Goal: Task Accomplishment & Management: Complete application form

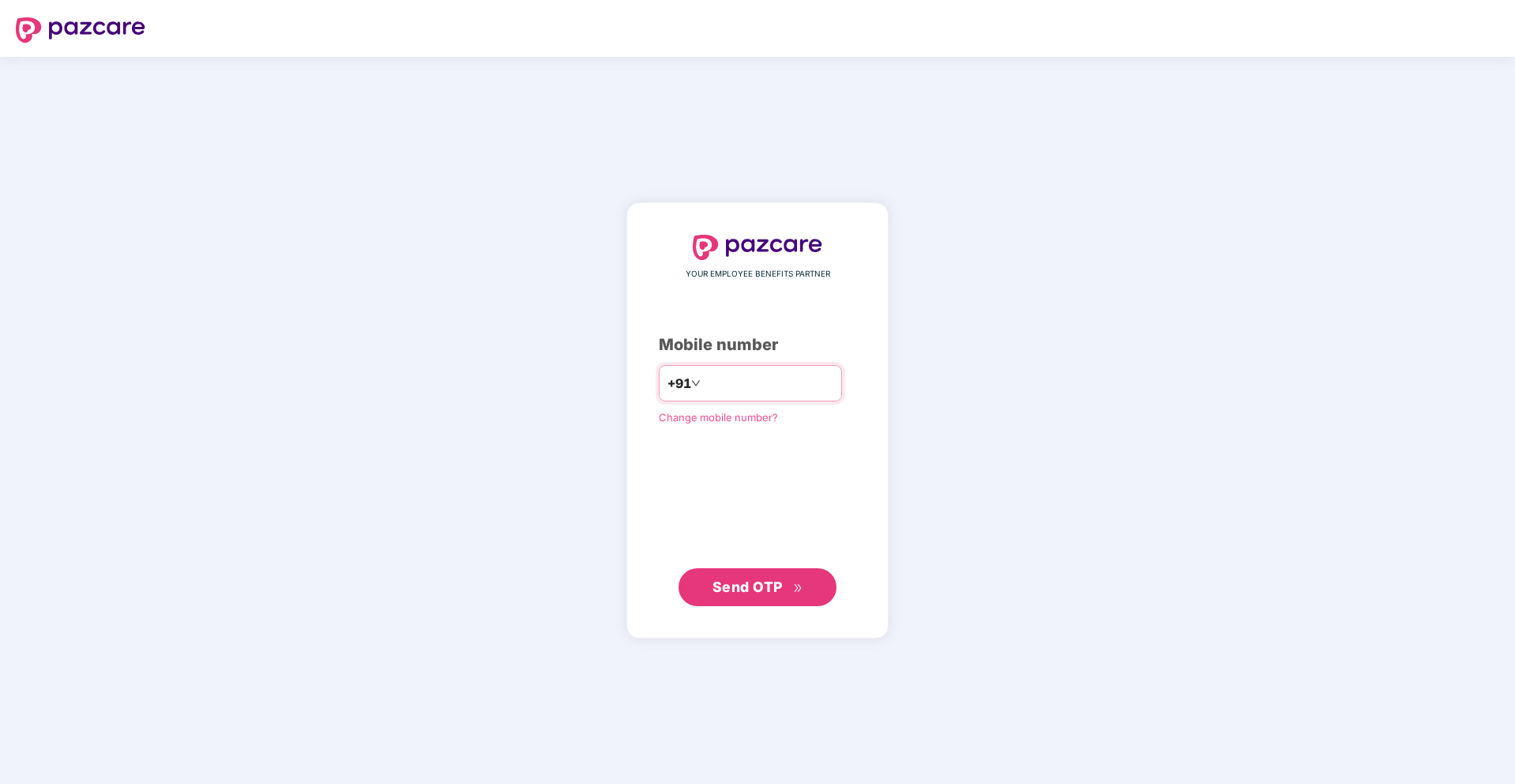
click at [752, 387] on input "number" at bounding box center [768, 383] width 129 height 25
type input "**********"
click at [709, 578] on button "Send OTP" at bounding box center [757, 587] width 158 height 38
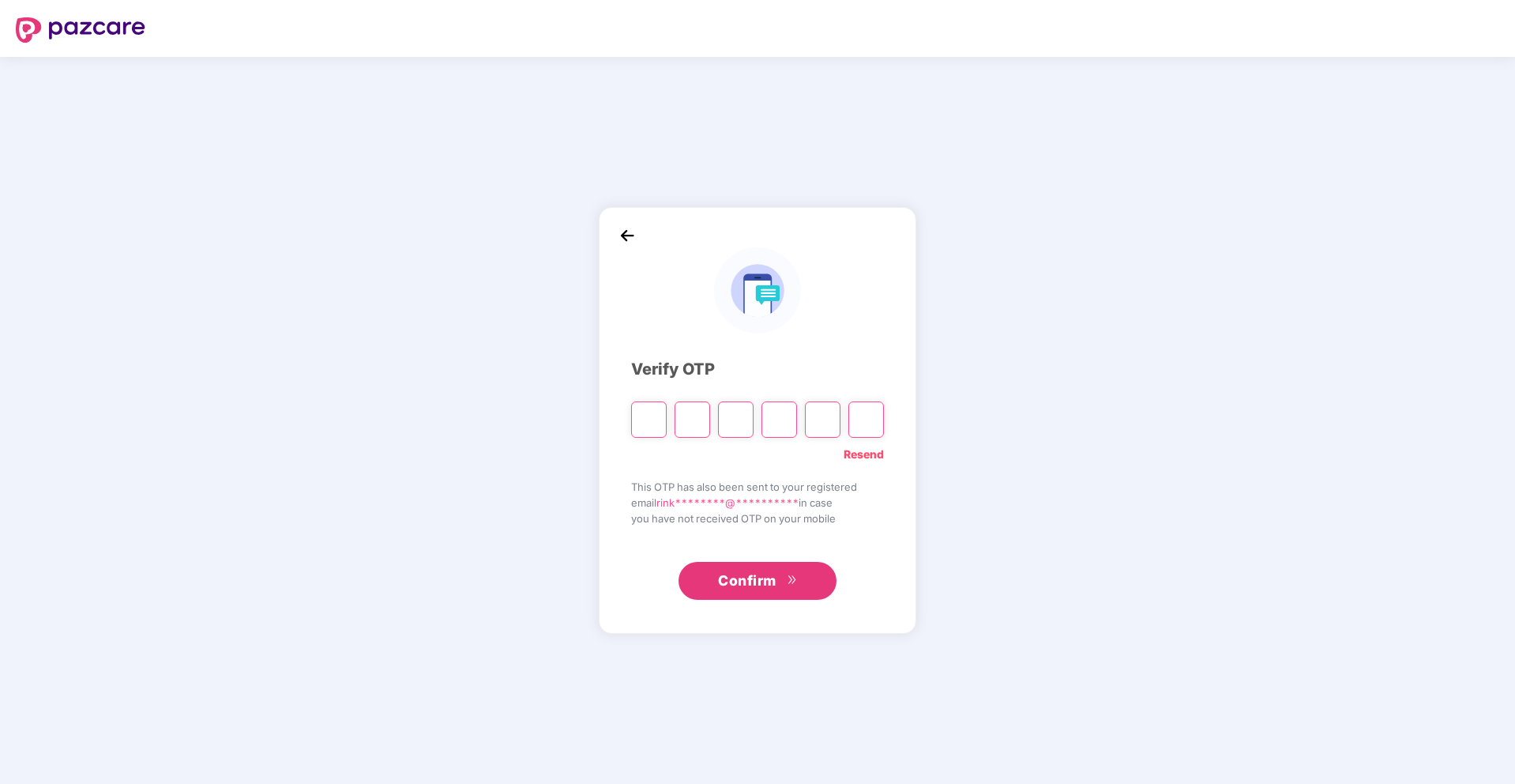
type input "*"
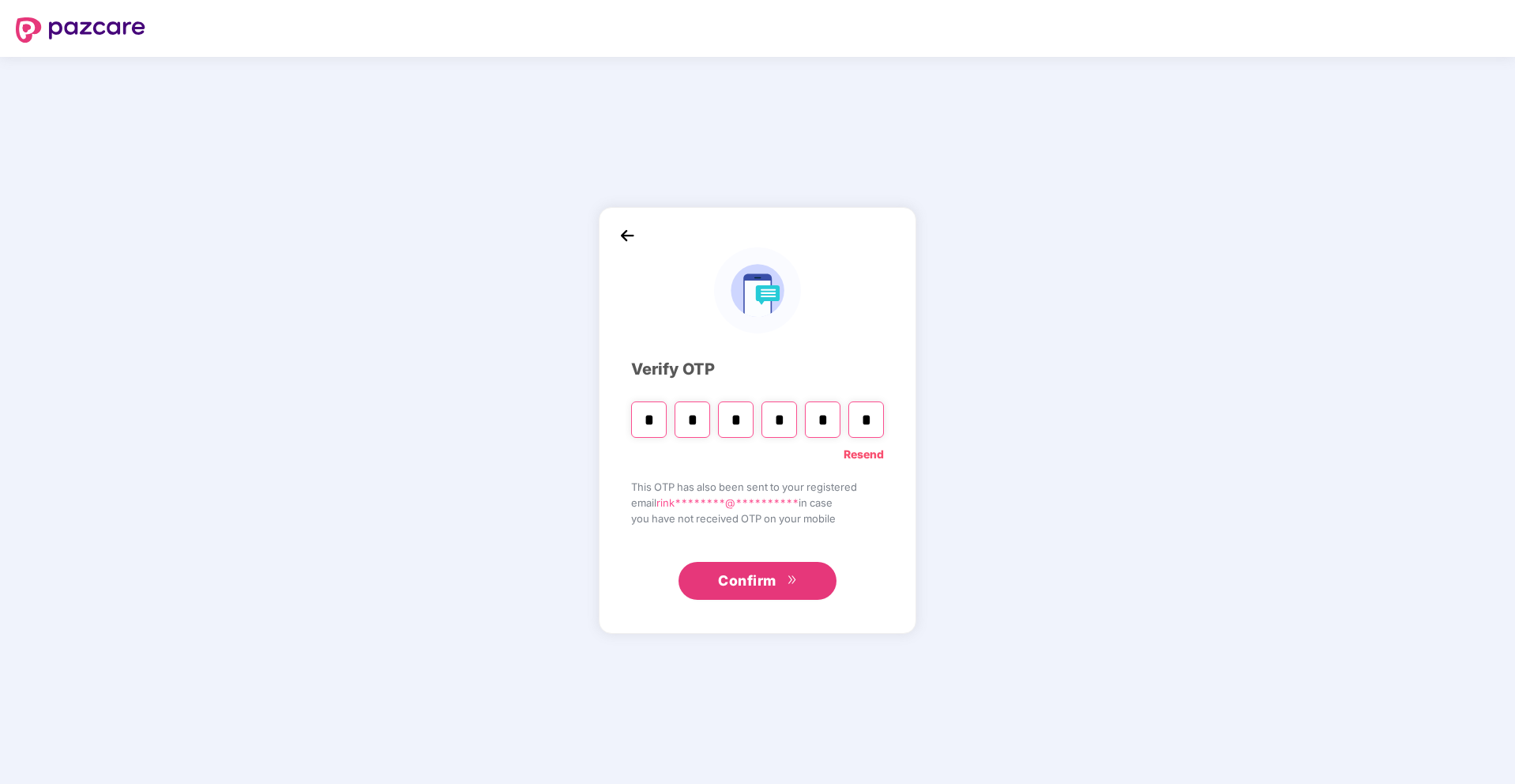
type input "*"
click at [629, 437] on div "**********" at bounding box center [757, 420] width 317 height 427
click at [634, 435] on input "*" at bounding box center [649, 420] width 35 height 36
type input "*"
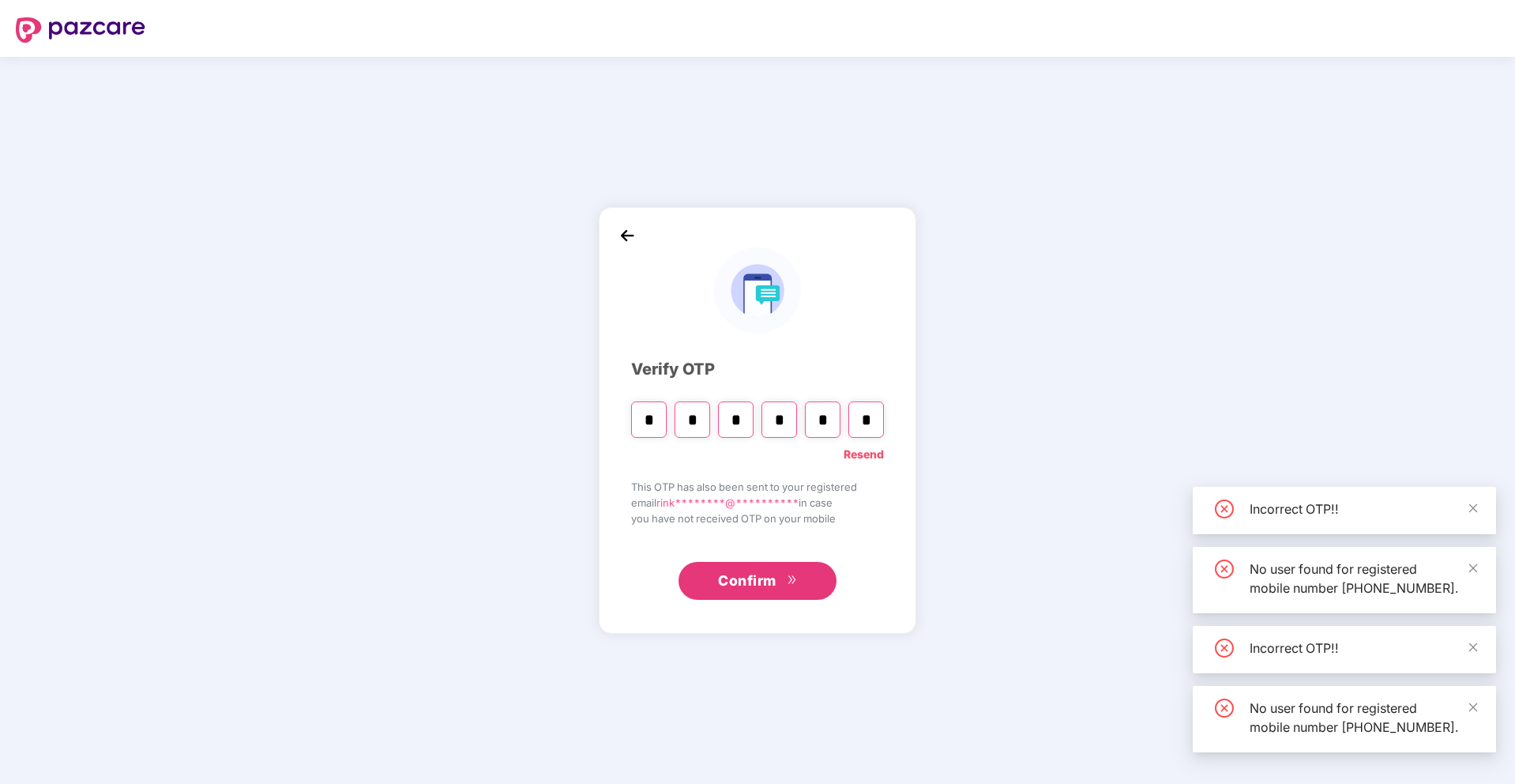
type input "*"
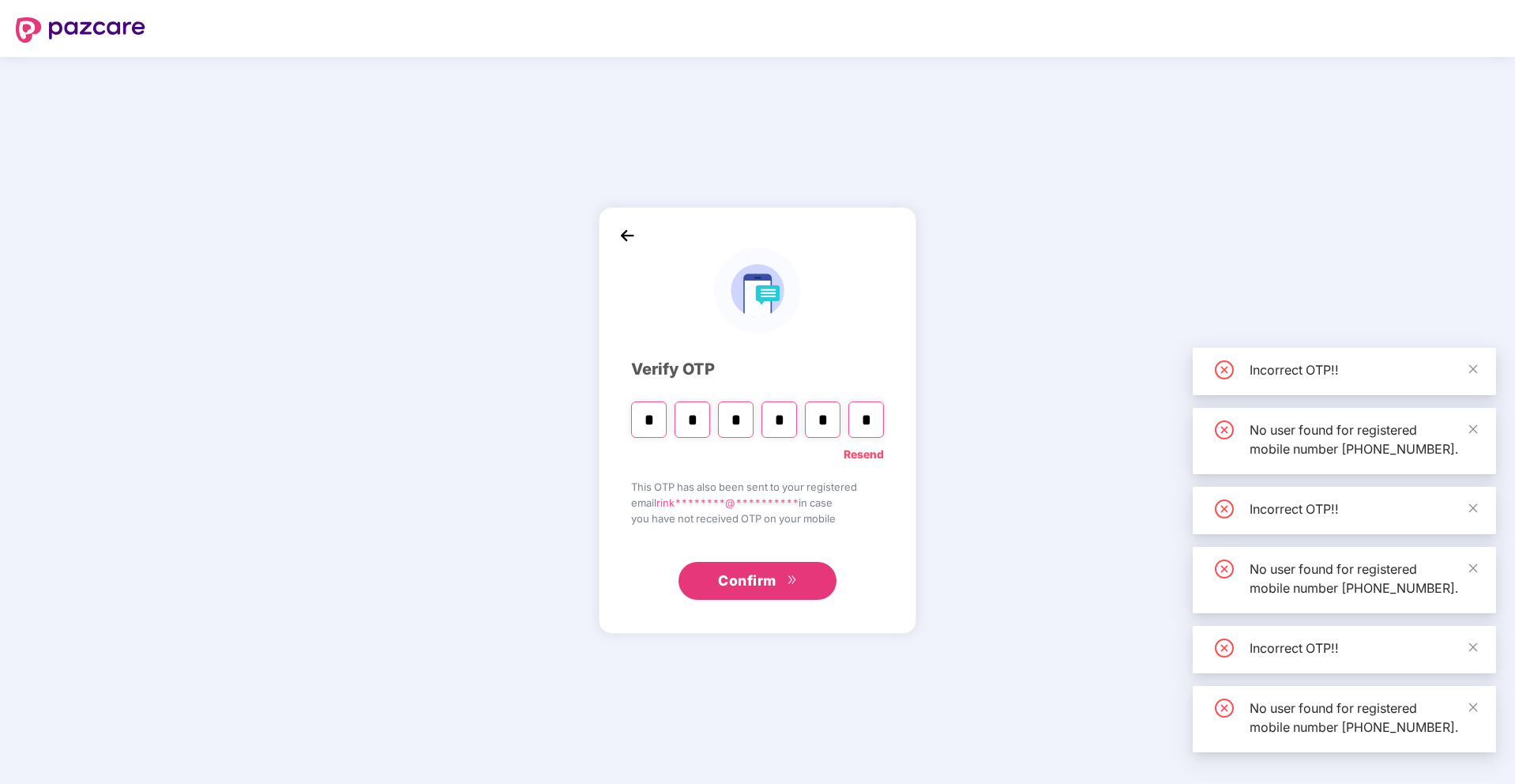
type input "*"
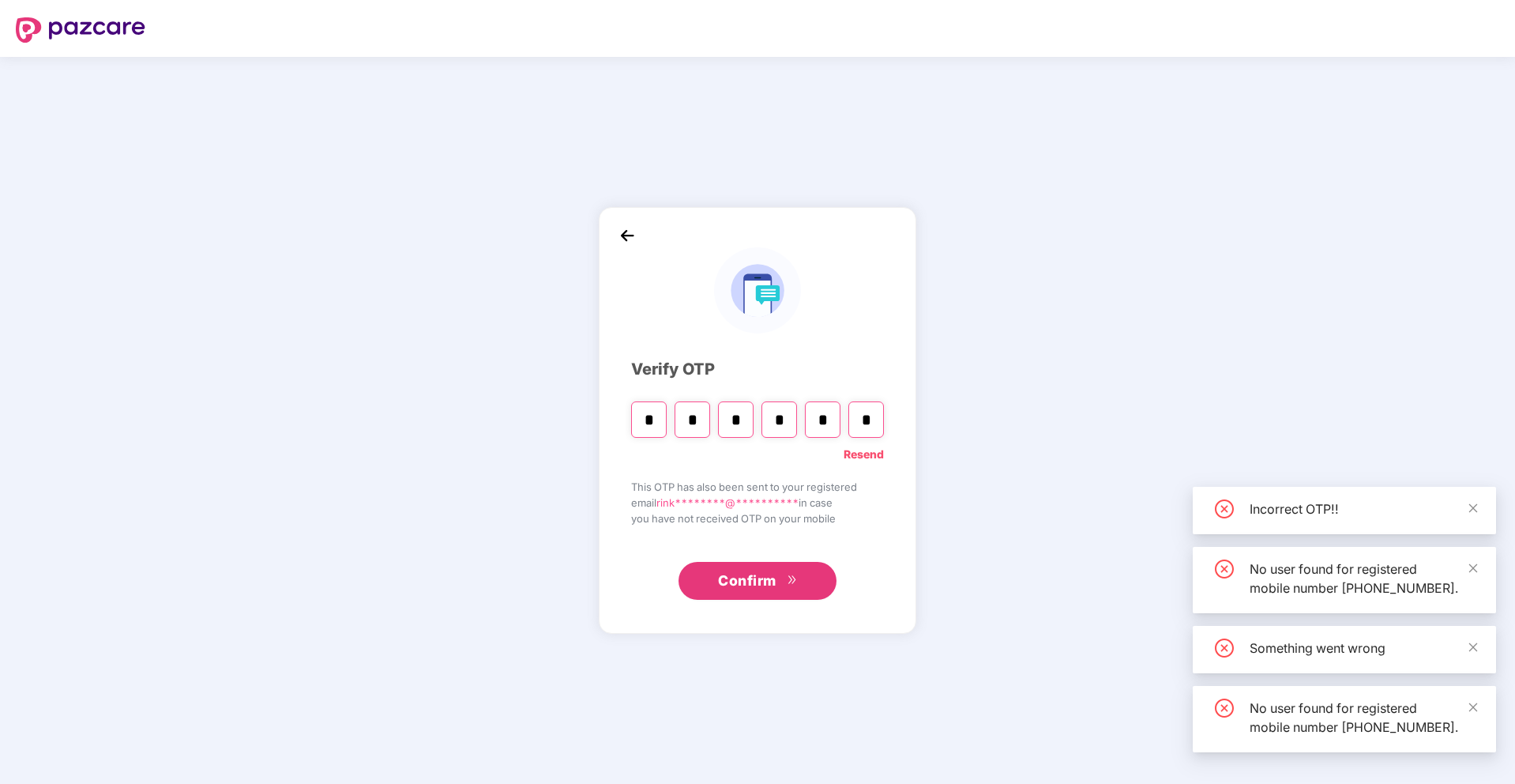
click at [743, 590] on span "Confirm" at bounding box center [747, 581] width 59 height 22
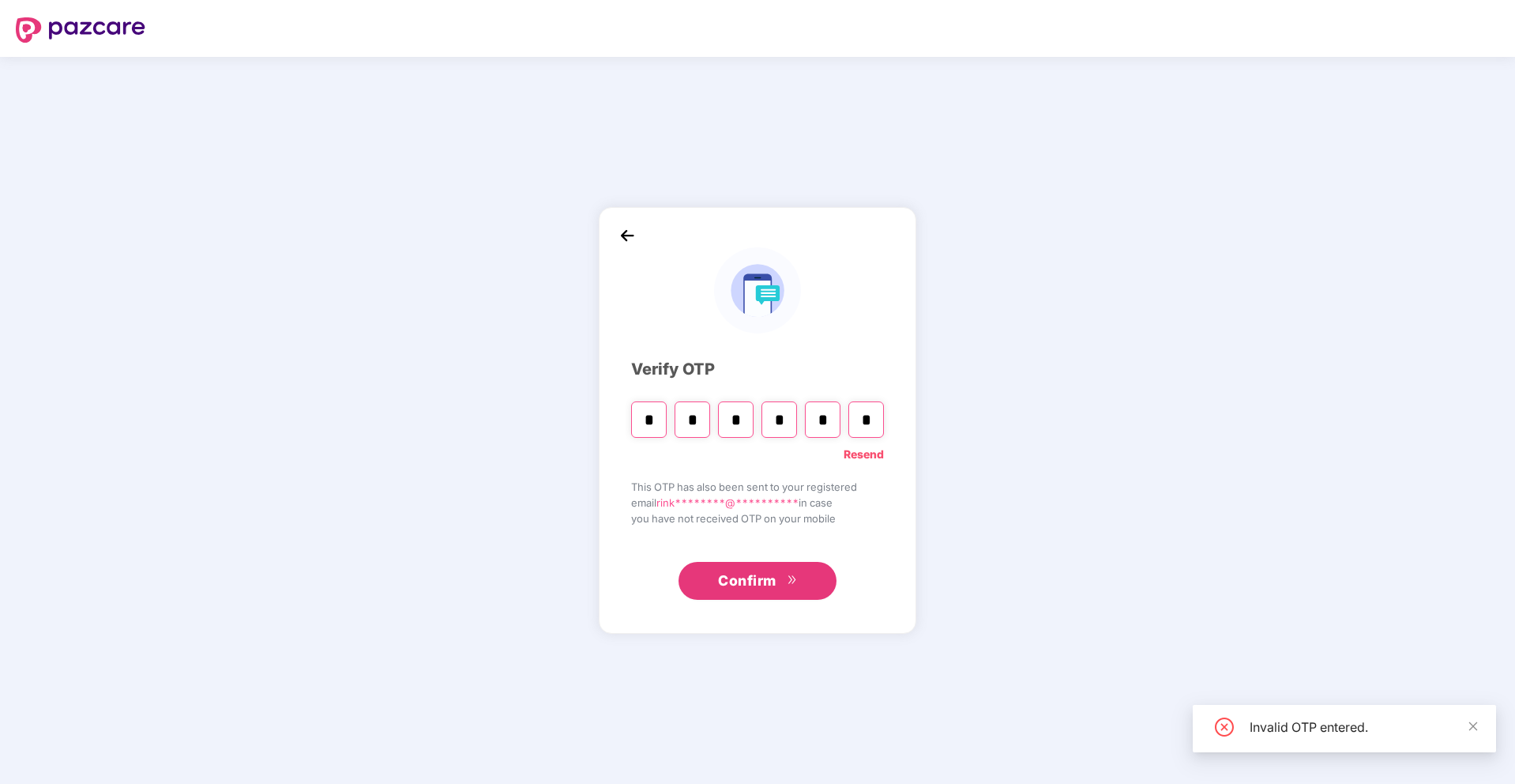
click at [876, 426] on input "*" at bounding box center [866, 420] width 35 height 36
click at [776, 562] on button "Confirm" at bounding box center [757, 581] width 158 height 38
click at [768, 601] on div "**********" at bounding box center [757, 420] width 317 height 427
click at [772, 590] on span "Confirm" at bounding box center [747, 581] width 59 height 22
click at [1472, 667] on icon "close" at bounding box center [1473, 666] width 11 height 11
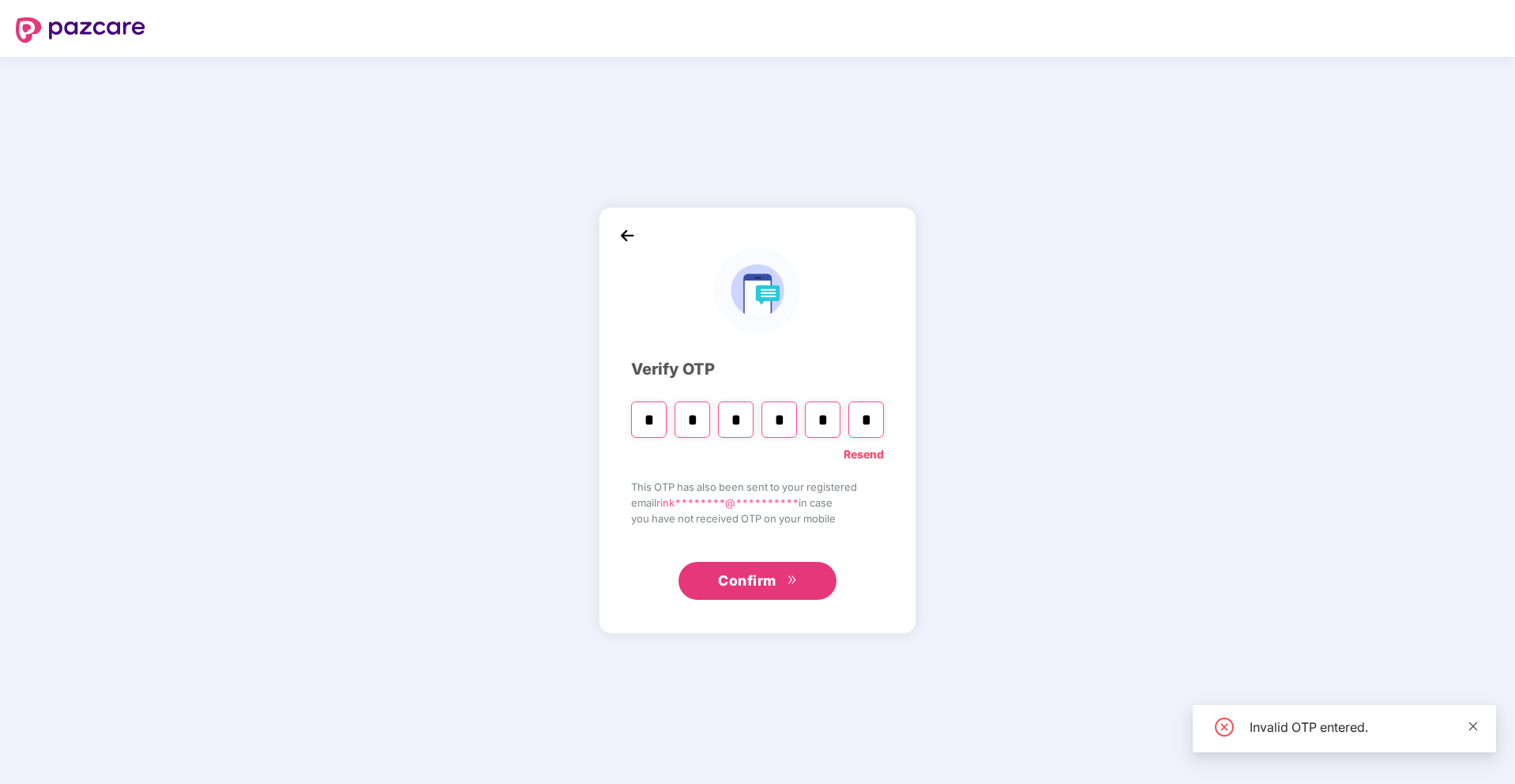
click at [1472, 732] on span at bounding box center [1473, 725] width 11 height 14
click at [865, 457] on link "Resend" at bounding box center [864, 454] width 41 height 17
click at [649, 422] on input "Please enter verification code. Digit 1" at bounding box center [649, 420] width 35 height 36
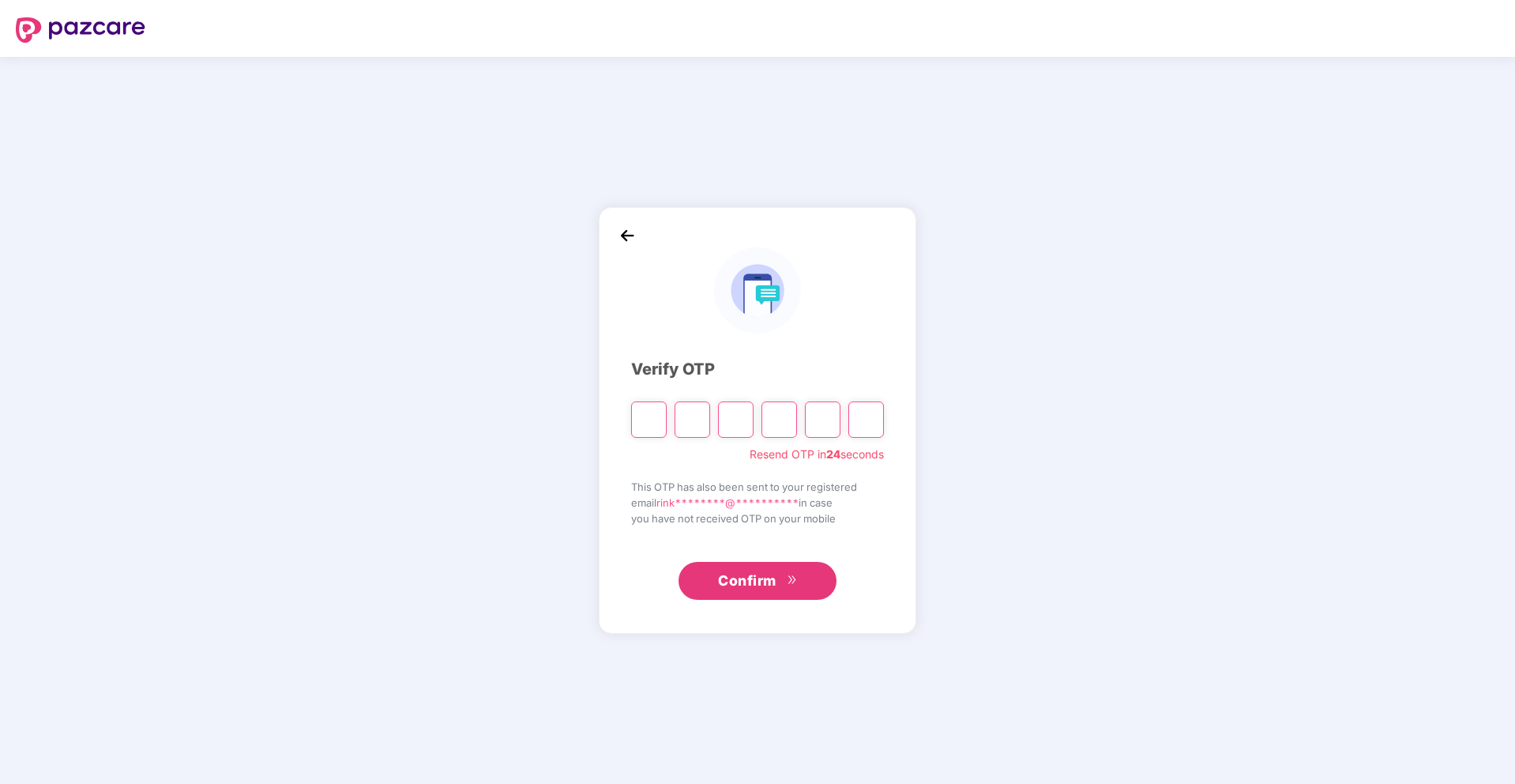
type input "*"
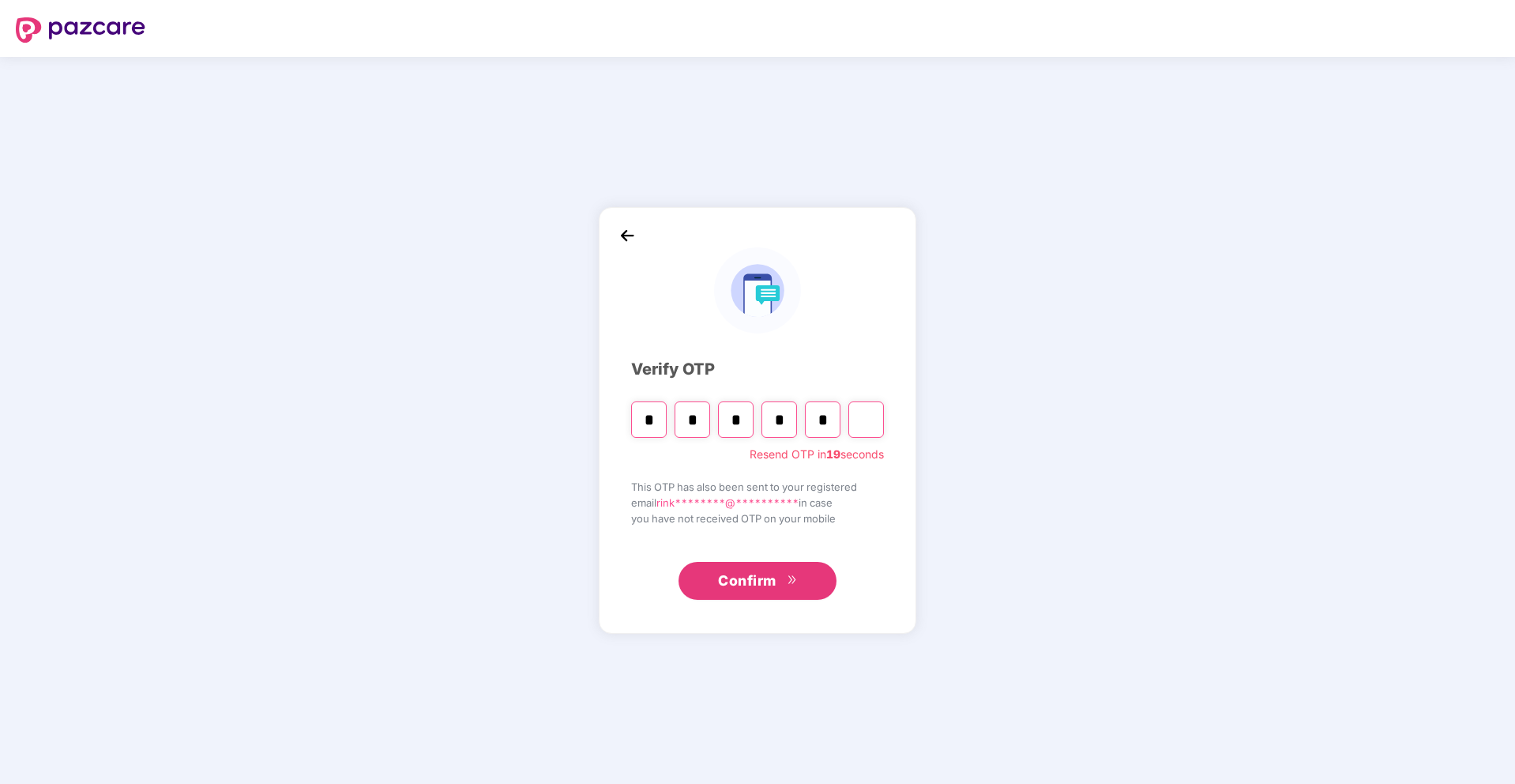
type input "*"
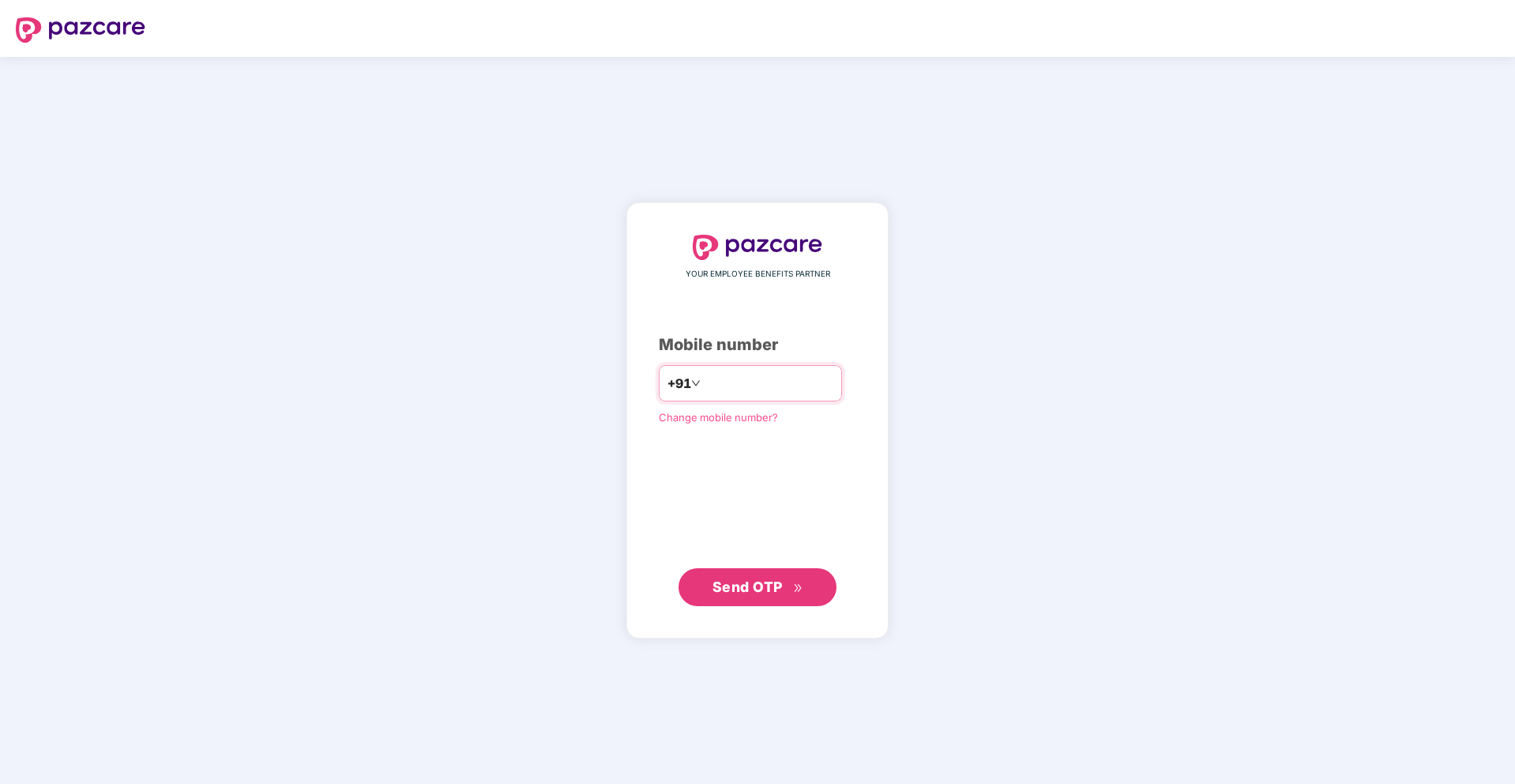
click at [765, 382] on input "number" at bounding box center [768, 383] width 129 height 25
type input "**********"
click at [733, 599] on button "Send OTP" at bounding box center [757, 586] width 158 height 38
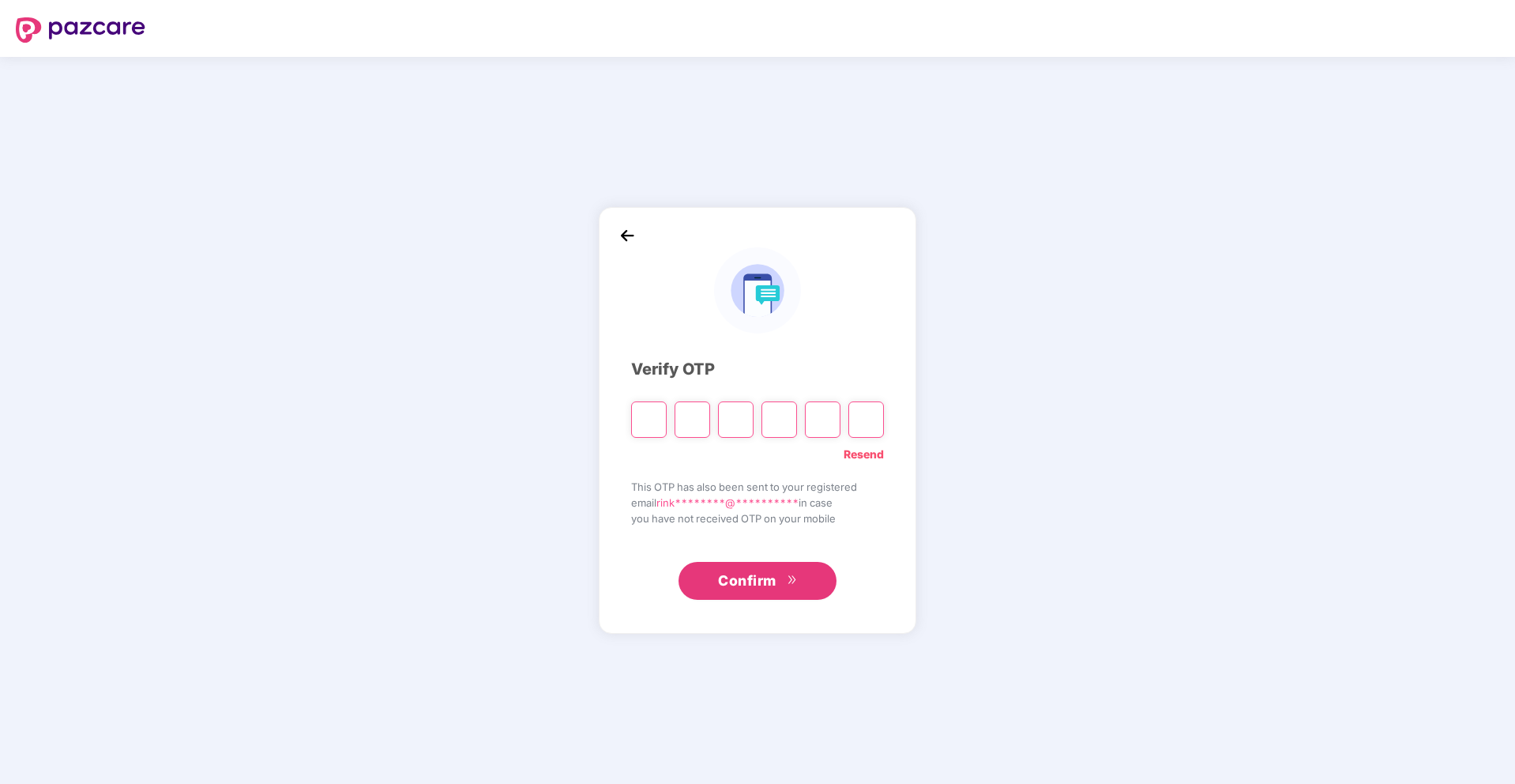
paste input "*"
type input "*"
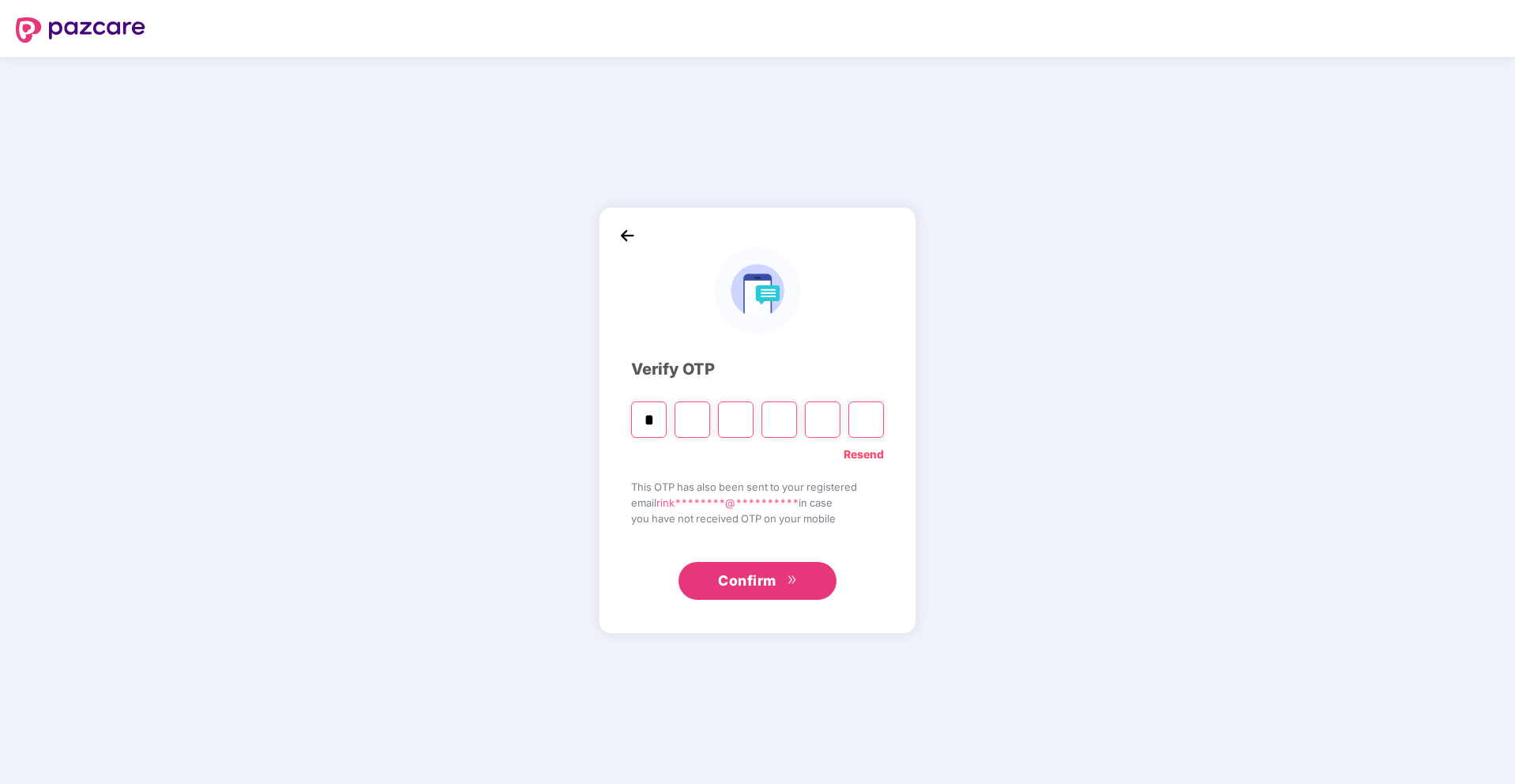
type input "*"
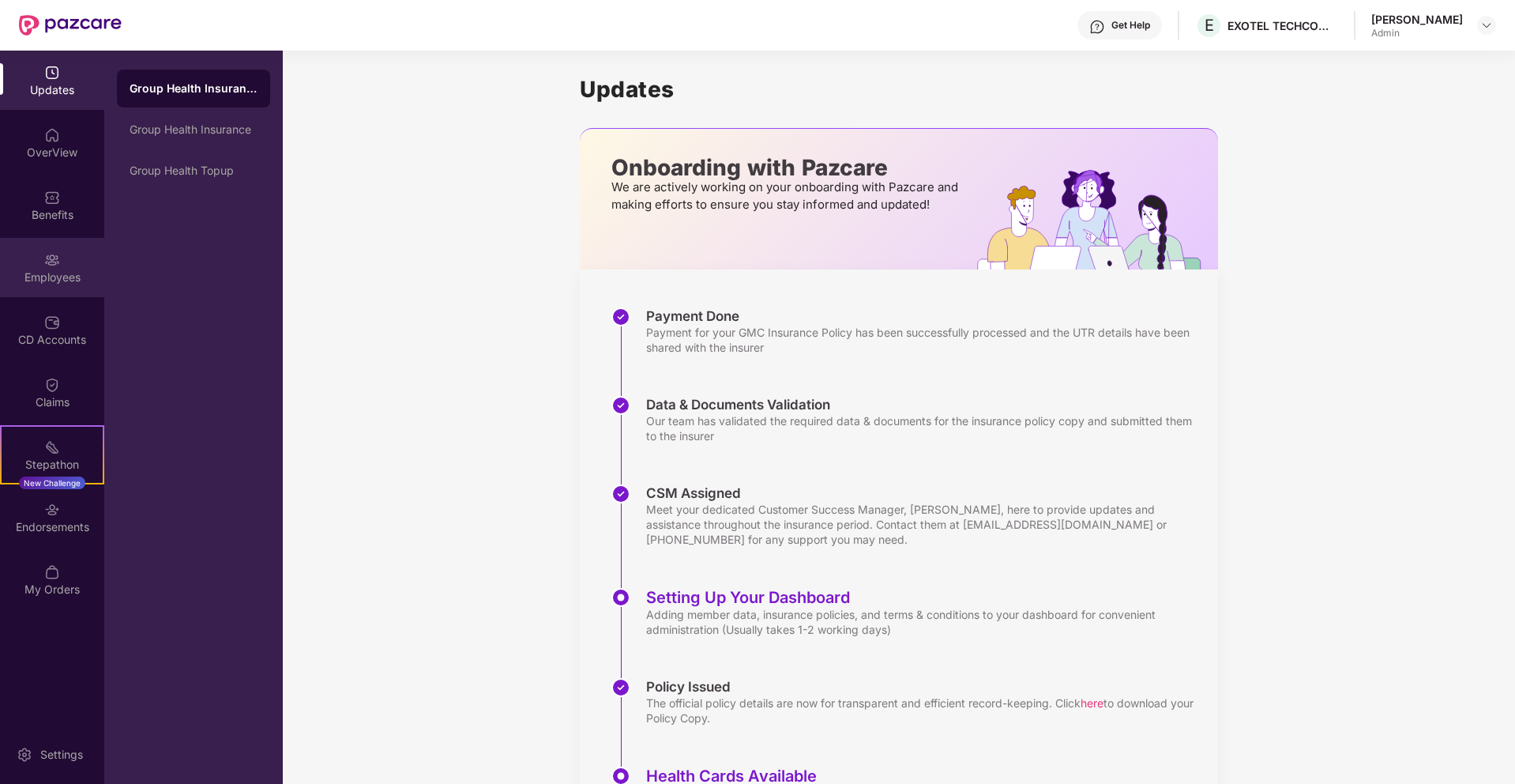
click at [50, 260] on img at bounding box center [52, 260] width 15 height 15
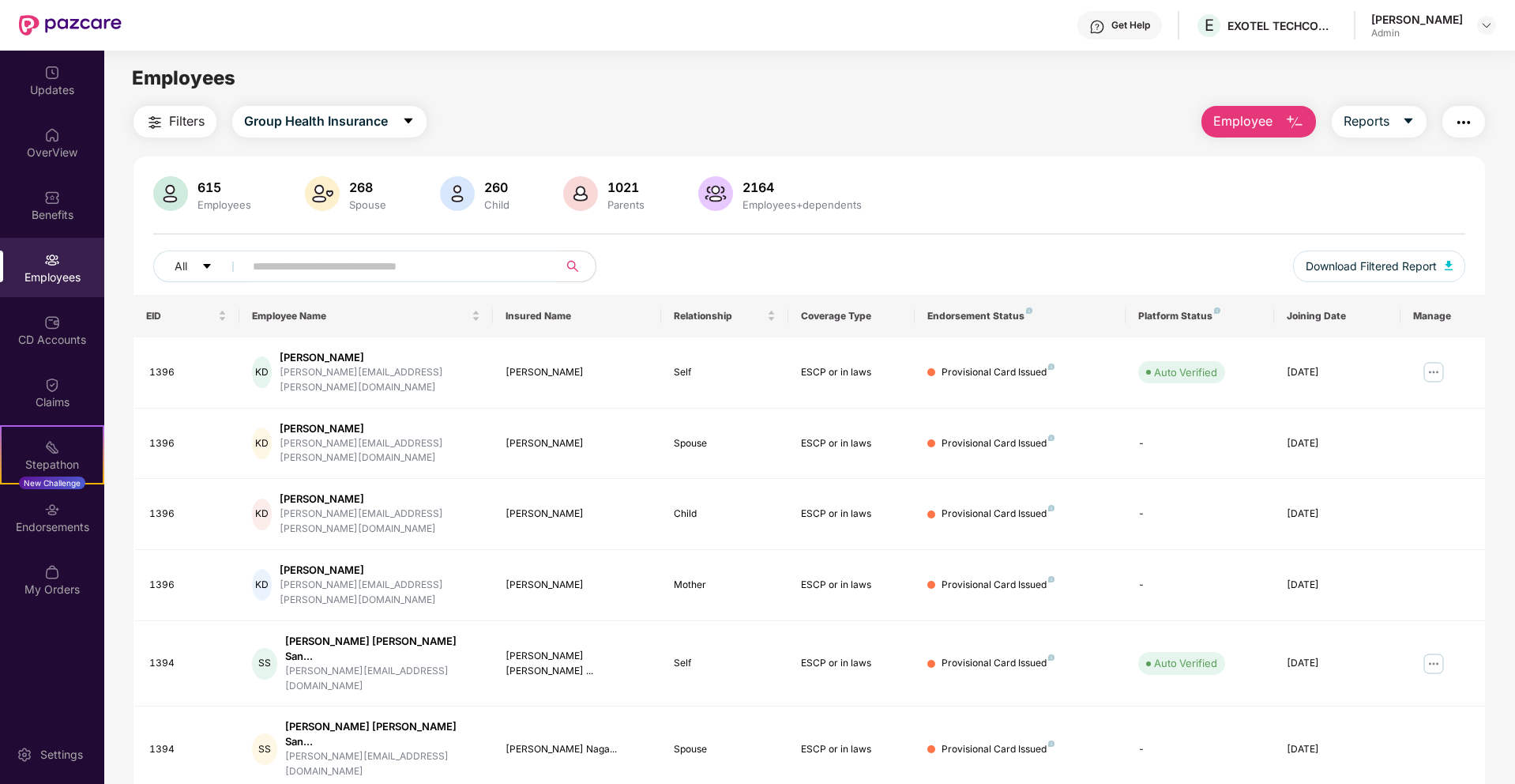
click at [1255, 121] on span "Employee" at bounding box center [1244, 121] width 60 height 20
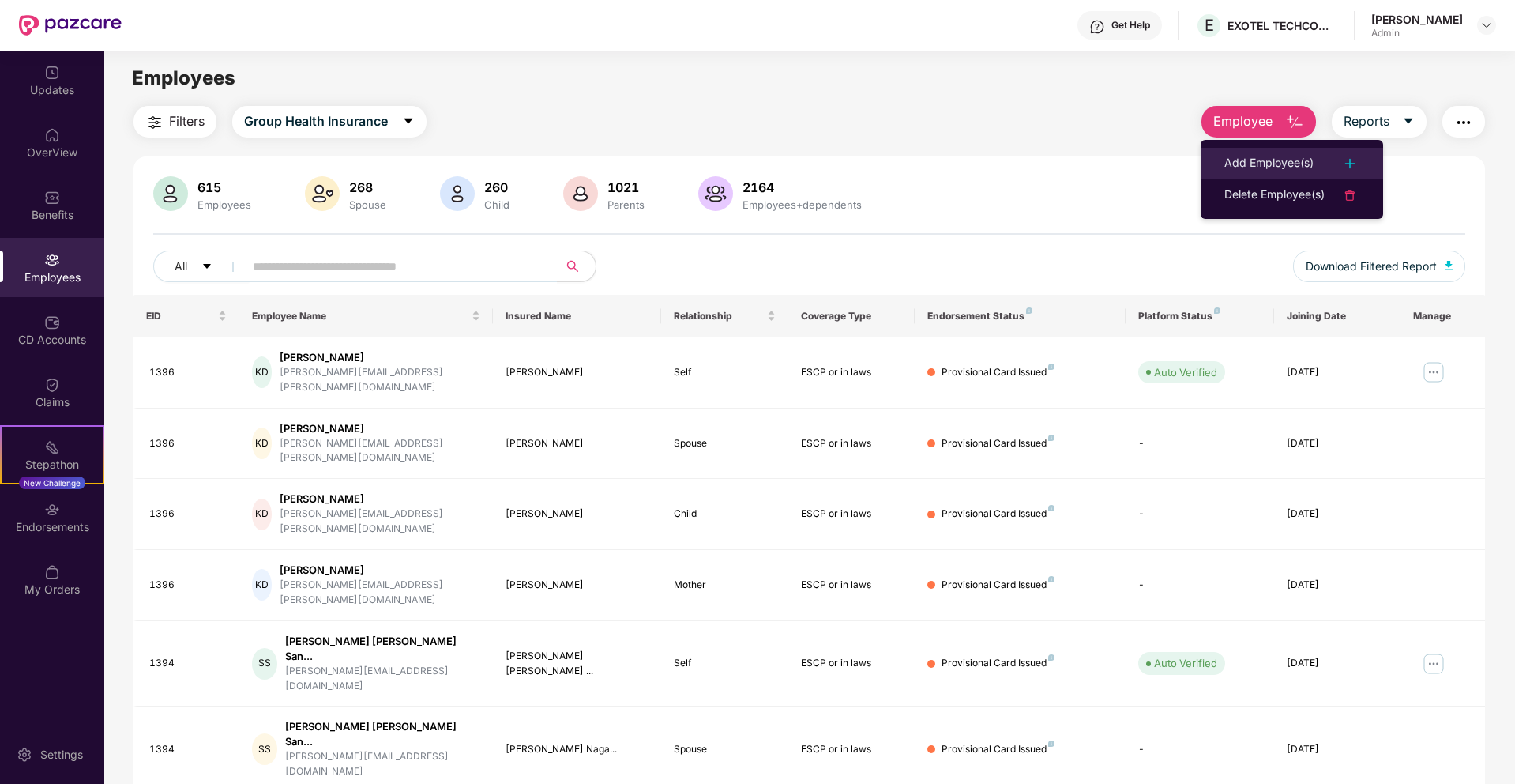
click at [1311, 159] on div "Add Employee(s)" at bounding box center [1269, 163] width 90 height 19
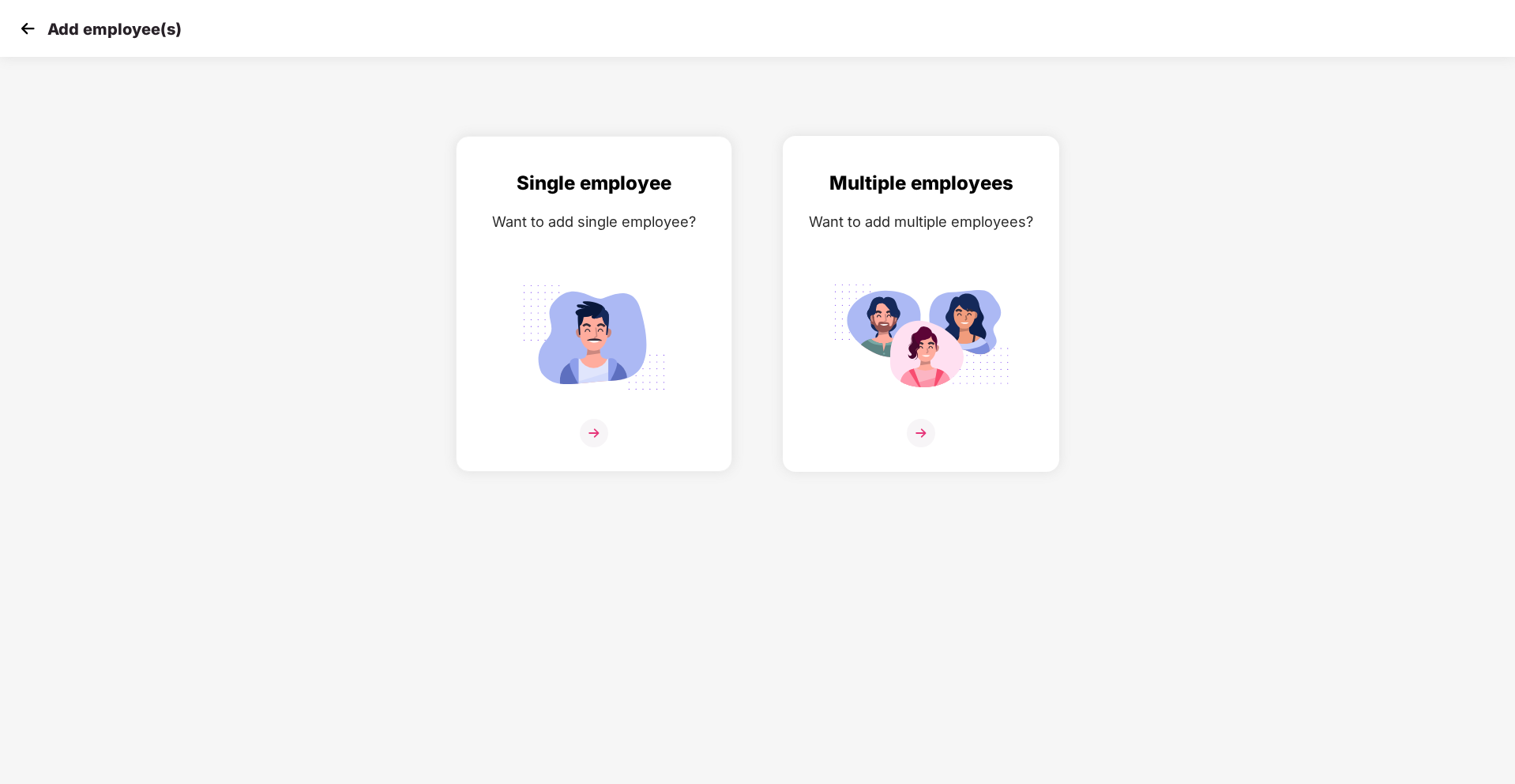
click at [890, 317] on img at bounding box center [922, 337] width 177 height 123
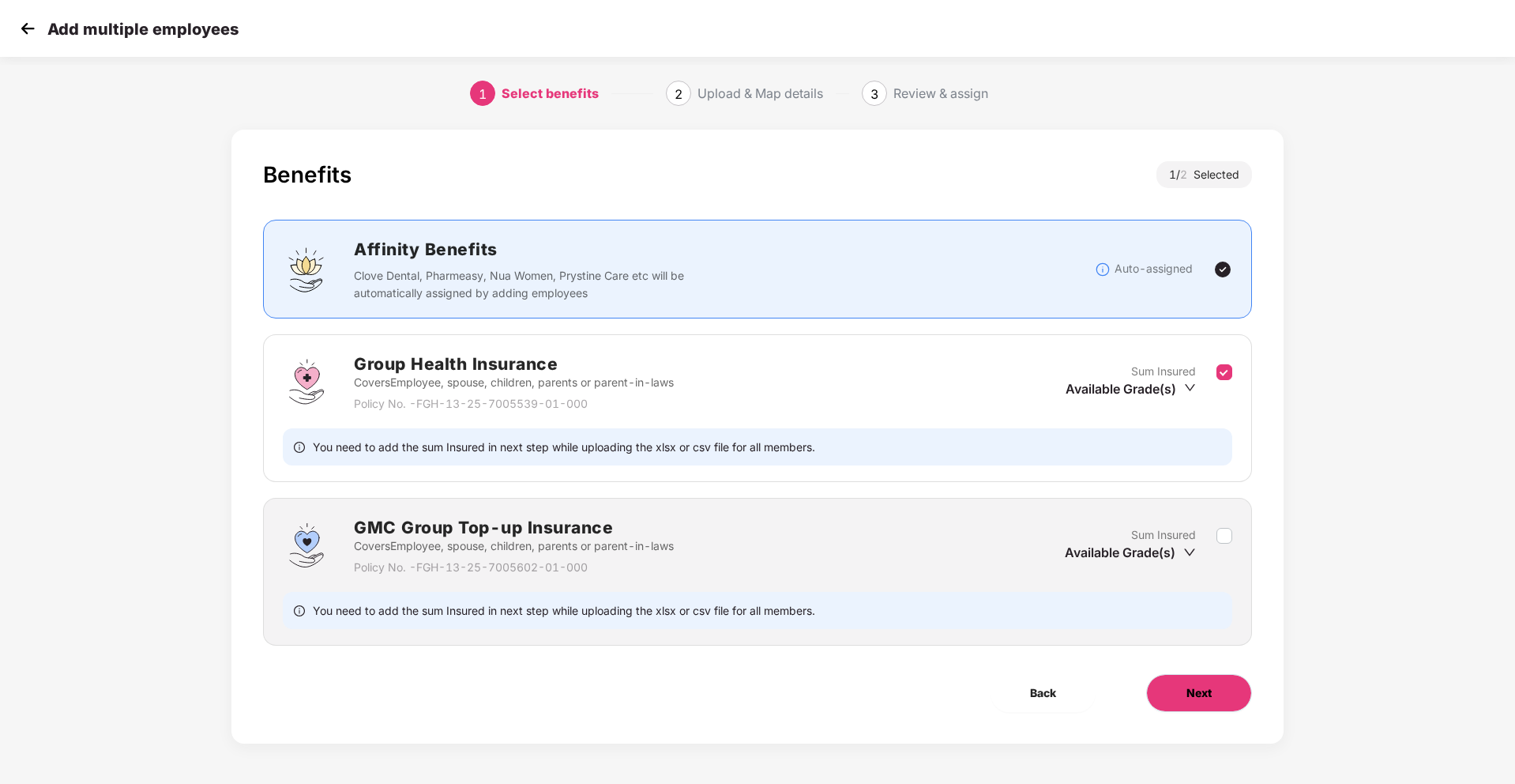
click at [1201, 690] on span "Next" at bounding box center [1199, 692] width 25 height 17
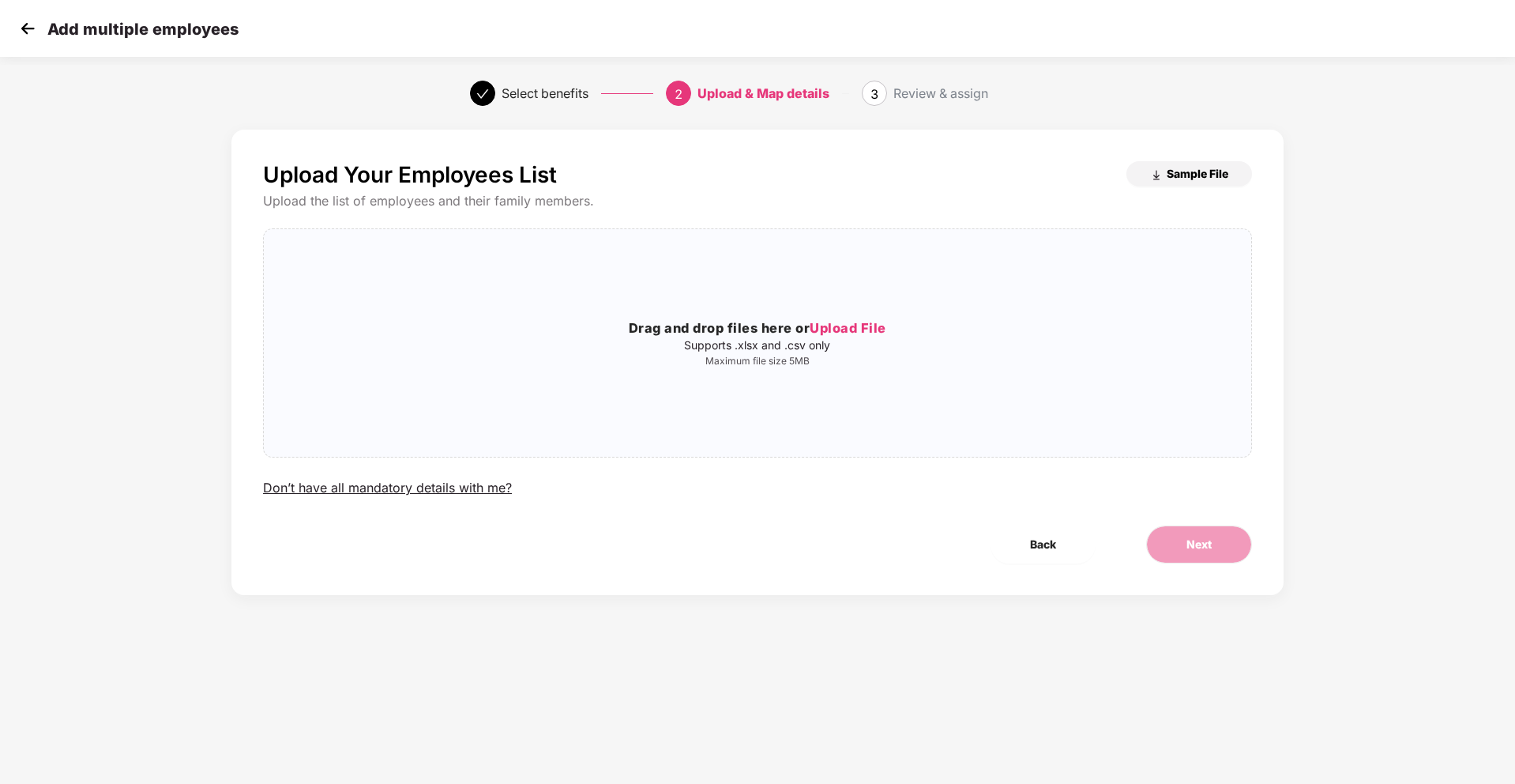
click at [1169, 165] on span "Sample File" at bounding box center [1198, 173] width 62 height 15
click at [40, 39] on div "Add multiple employees" at bounding box center [127, 28] width 223 height 23
click at [24, 33] on img at bounding box center [27, 28] width 24 height 24
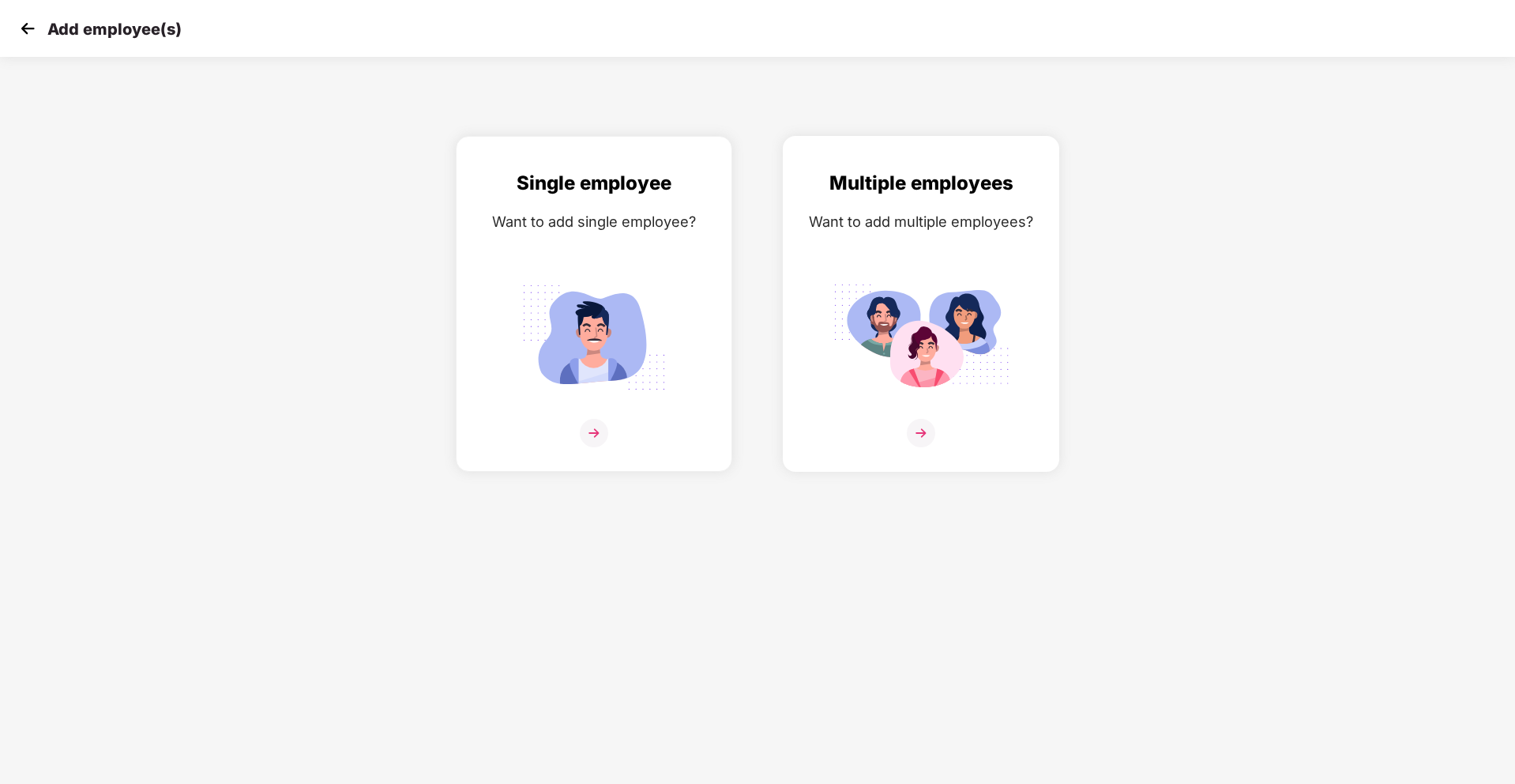
click at [840, 204] on div "Multiple employees Want to add multiple employees?" at bounding box center [921, 317] width 243 height 298
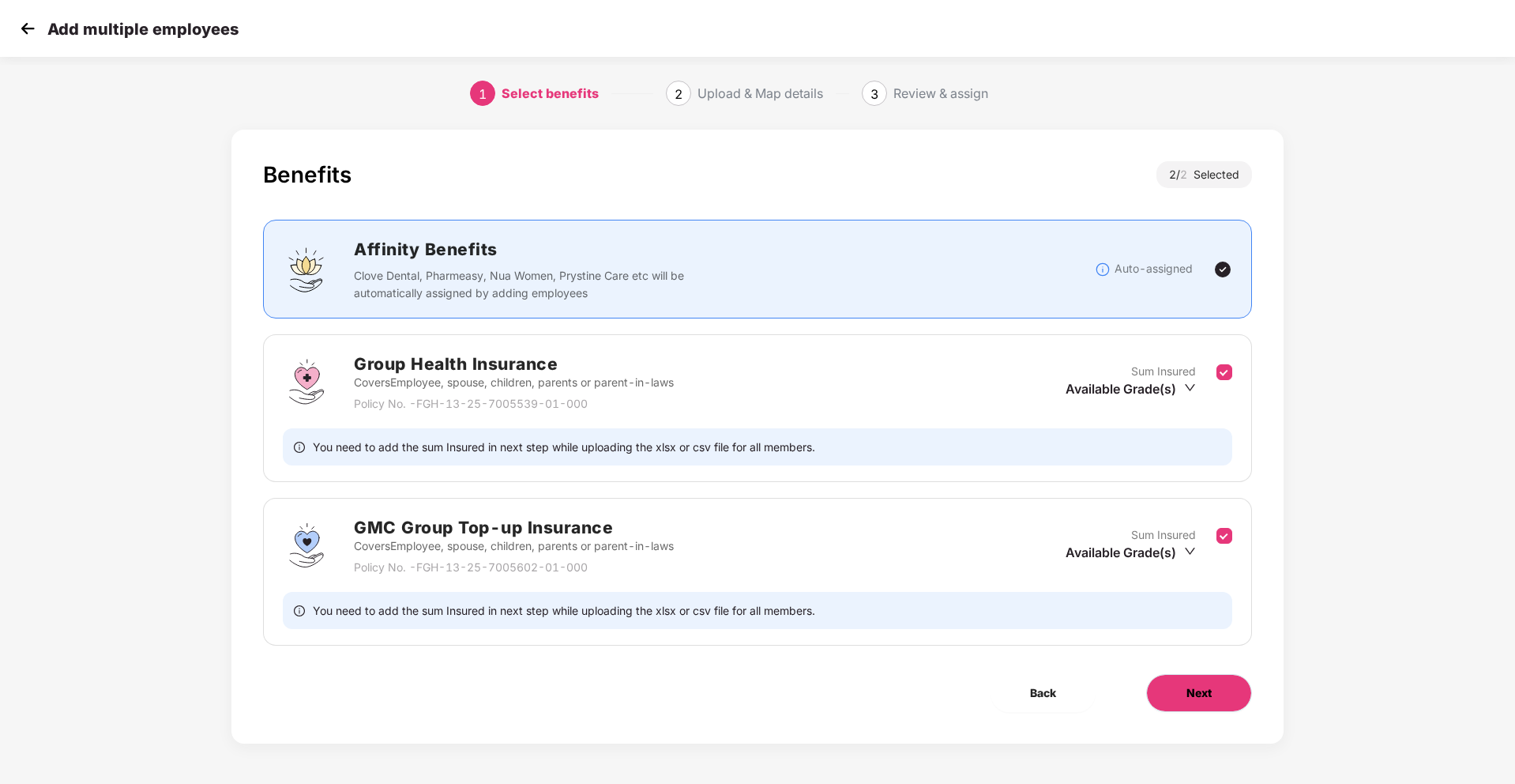
click at [1217, 688] on button "Next" at bounding box center [1199, 693] width 106 height 38
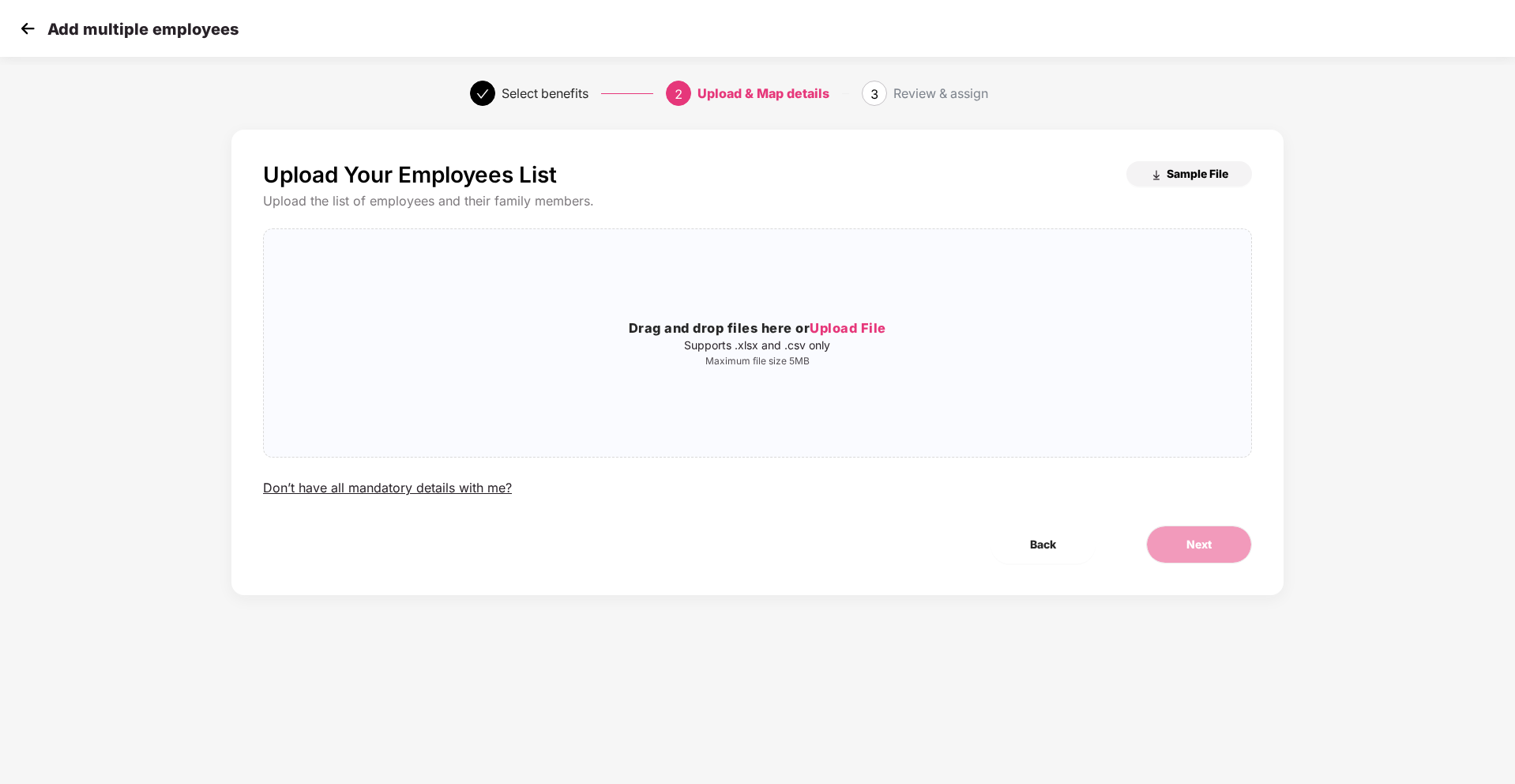
click at [1151, 182] on button "Sample File" at bounding box center [1189, 174] width 126 height 25
